Goal: Navigation & Orientation: Find specific page/section

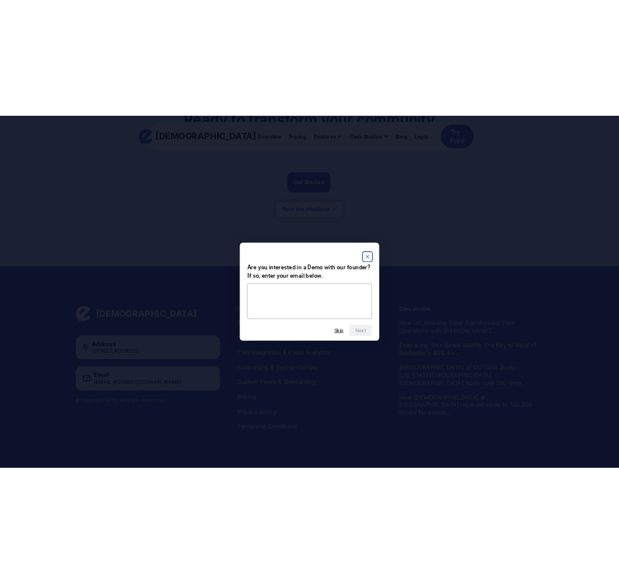
scroll to position [3086, 0]
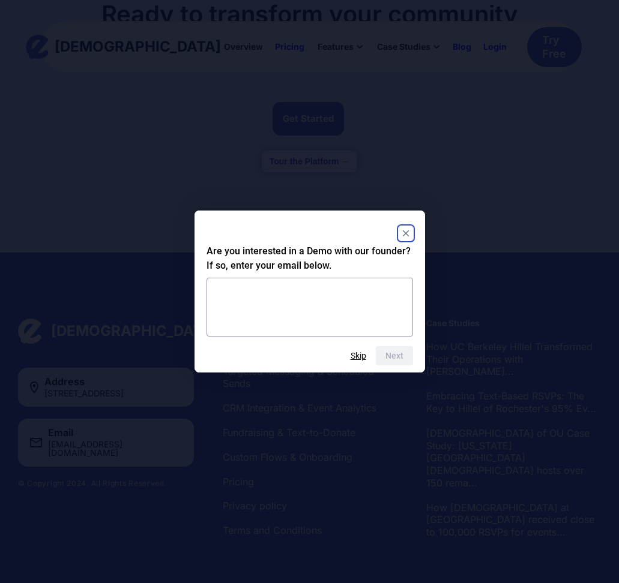
click at [406, 230] on rect "Close" at bounding box center [405, 233] width 14 height 14
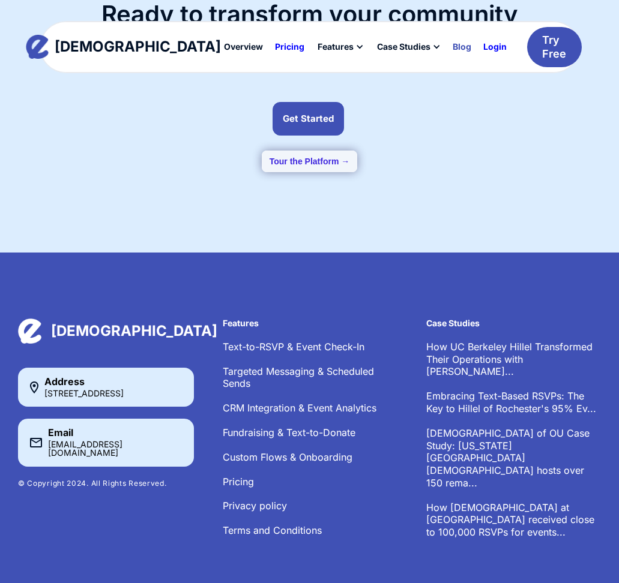
click at [446, 52] on link "Blog" at bounding box center [461, 47] width 31 height 20
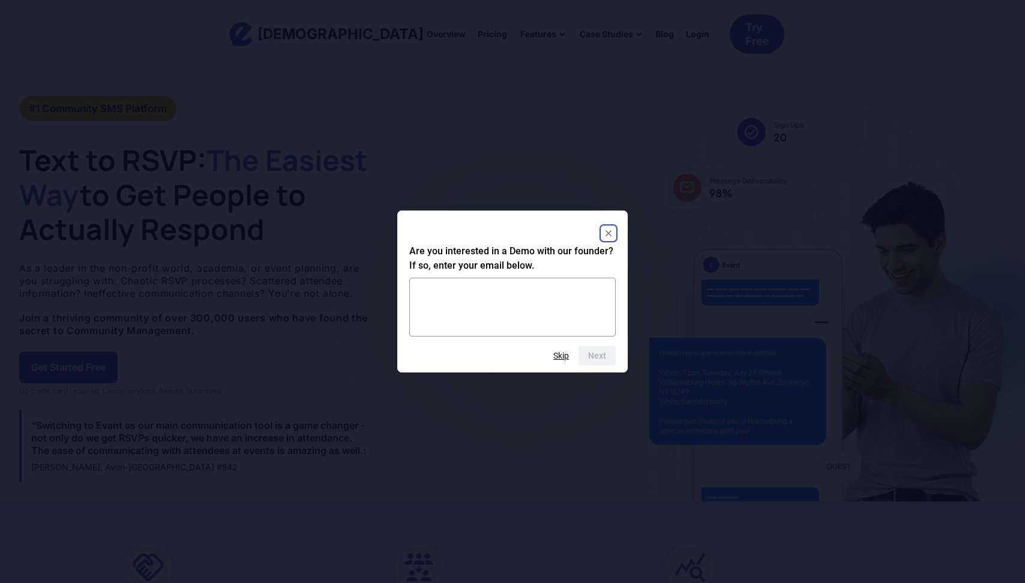
click at [608, 226] on rect "Close" at bounding box center [608, 233] width 14 height 14
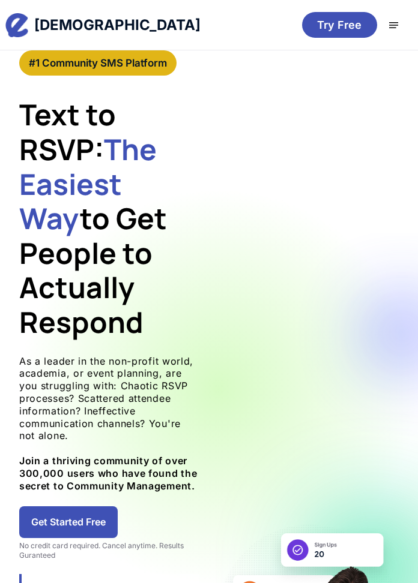
drag, startPoint x: 2, startPoint y: 91, endPoint x: -61, endPoint y: 91, distance: 63.0
click at [0, 91] on html "Evant Overview Pricing Features Text-to-RSVP & Event Check-In Targeted Messagin…" at bounding box center [209, 291] width 418 height 583
